Goal: Complete application form

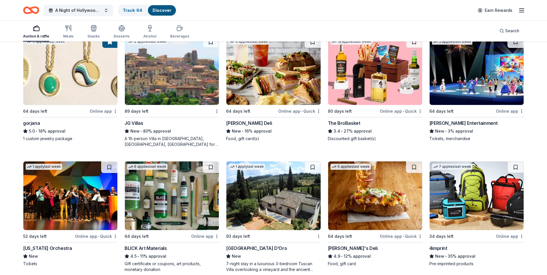
scroll to position [1103, 0]
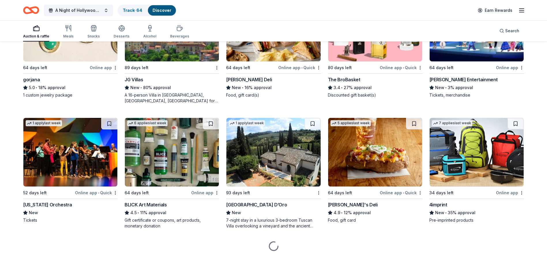
click at [460, 167] on img at bounding box center [477, 152] width 94 height 69
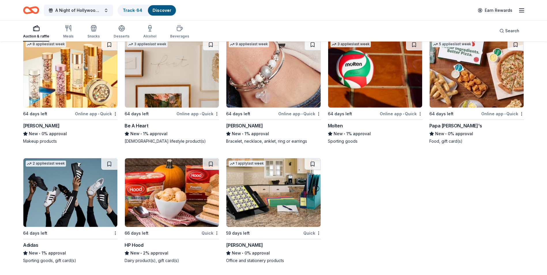
scroll to position [4872, 0]
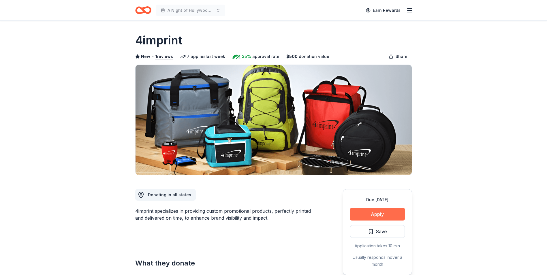
click at [382, 212] on button "Apply" at bounding box center [377, 214] width 55 height 13
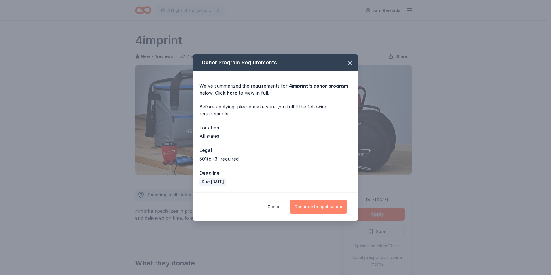
click at [319, 209] on button "Continue to application" at bounding box center [318, 207] width 57 height 14
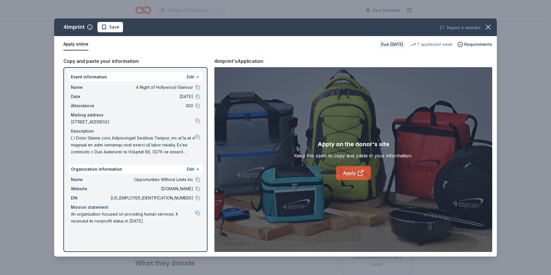
click at [359, 175] on icon at bounding box center [360, 173] width 4 height 4
drag, startPoint x: 382, startPoint y: 95, endPoint x: 394, endPoint y: 86, distance: 14.5
click at [382, 93] on div "Apply on the donor's site Keep this open to copy and paste in your information.…" at bounding box center [353, 159] width 278 height 185
click at [367, 177] on link "Apply" at bounding box center [353, 173] width 35 height 14
click at [488, 26] on icon "button" at bounding box center [488, 27] width 8 height 8
